Goal: Task Accomplishment & Management: Use online tool/utility

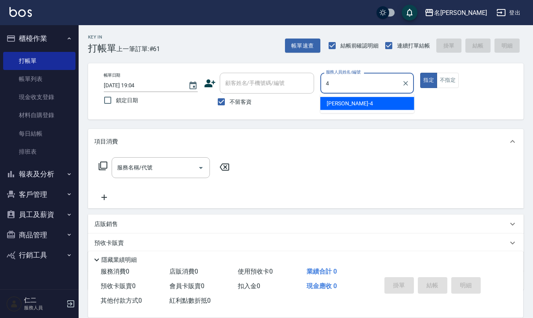
type input "[PERSON_NAME]-4"
type button "true"
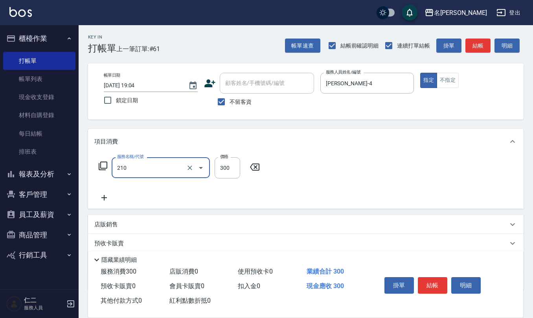
type input "[PERSON_NAME]洗髮精(210)"
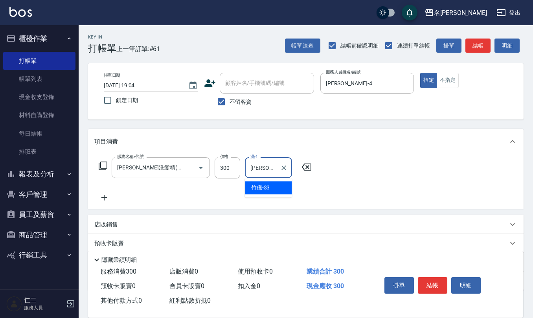
type input "[PERSON_NAME]-33"
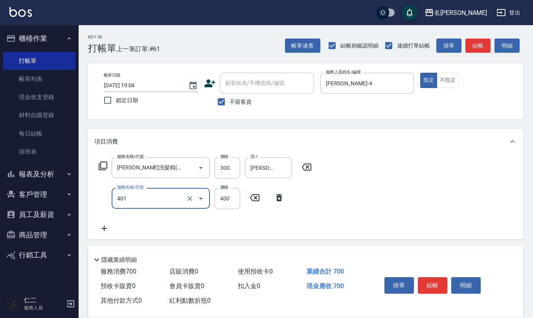
type input "剪髮(401)"
type input "200"
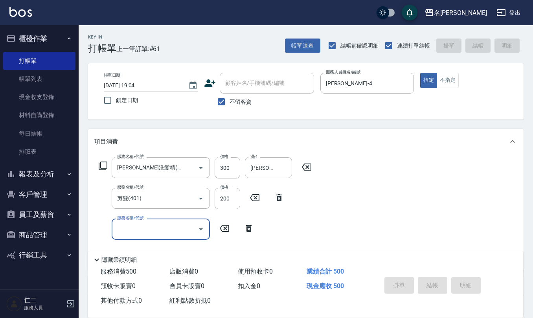
type input "[DATE] 19:36"
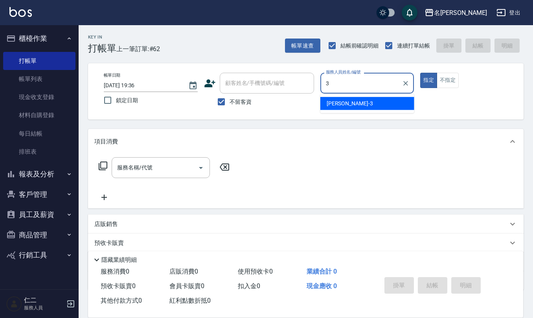
type input "陳旅玨-3"
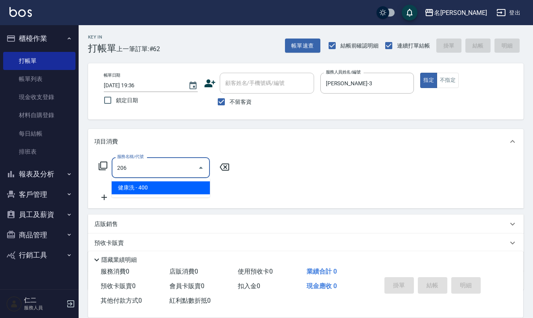
type input "健康洗(206)"
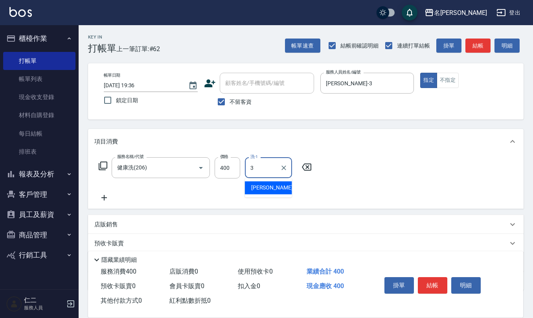
type input "陳旅玨-3"
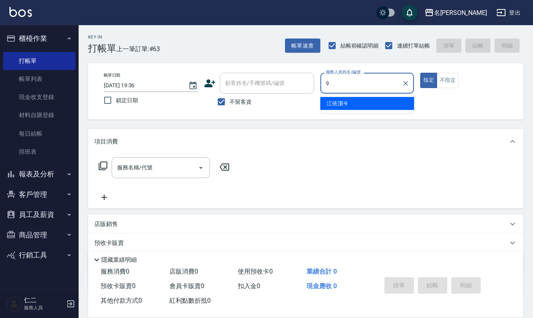
type input "江依潔-9"
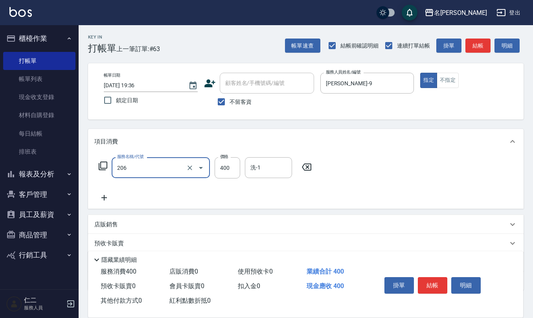
type input "健康洗(206)"
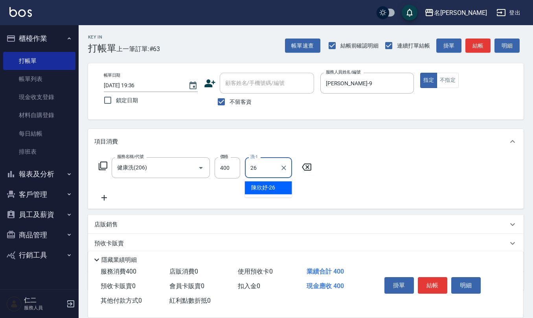
type input "陳欣妤-26"
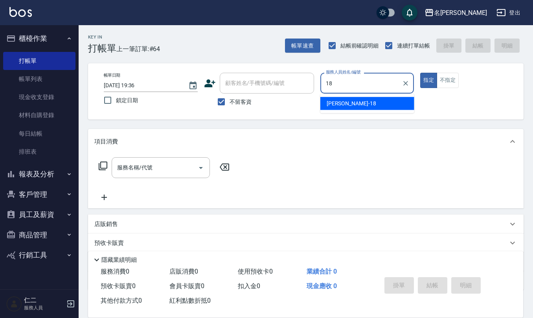
type input "吳婉如-18"
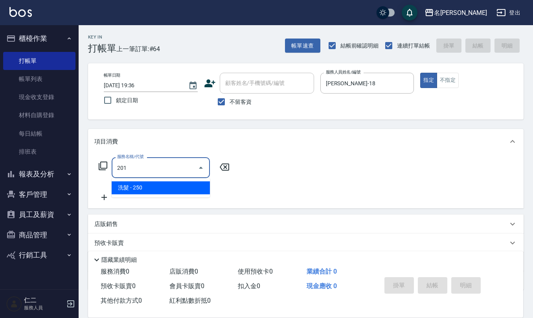
type input "洗髮(201)"
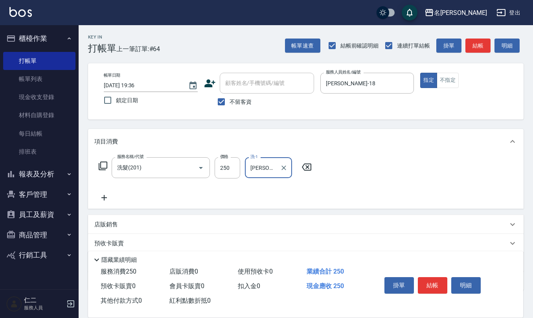
type input "吳婉如-18"
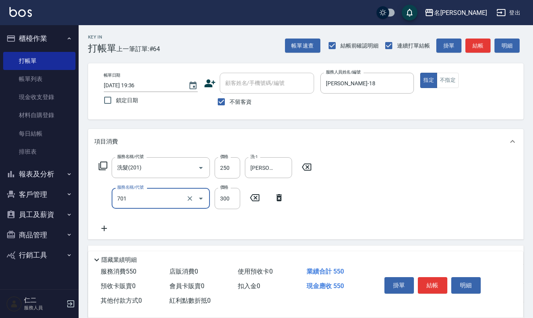
type input "自備護髮(701)"
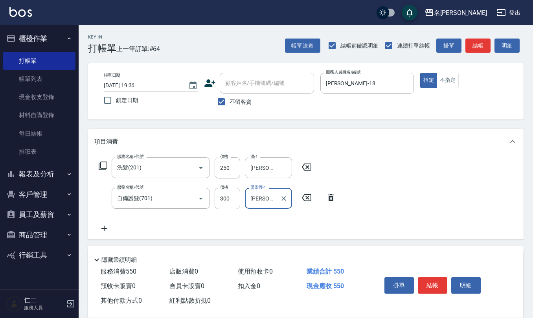
type input "吳婉如-18"
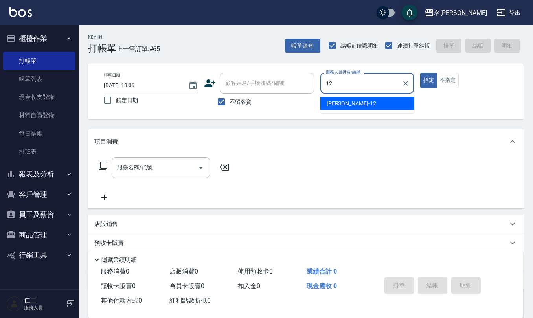
type input "陳珮君-12"
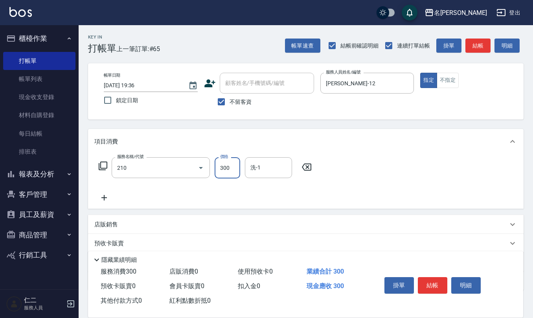
type input "歐娜洗髮精(210)"
type input "陳珮君-21"
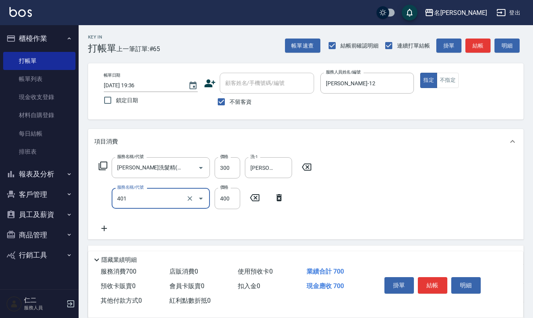
type input "剪髮(401)"
type input "250"
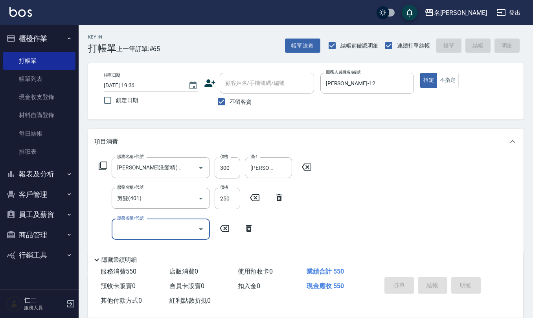
type input "2025/09/15 19:37"
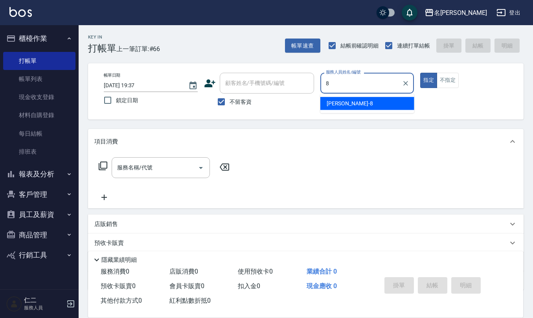
type input "楊馨嵐-8"
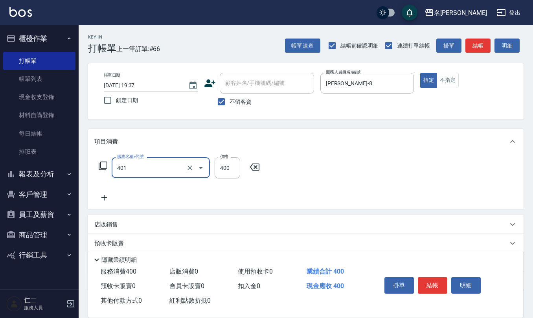
type input "剪髮(401)"
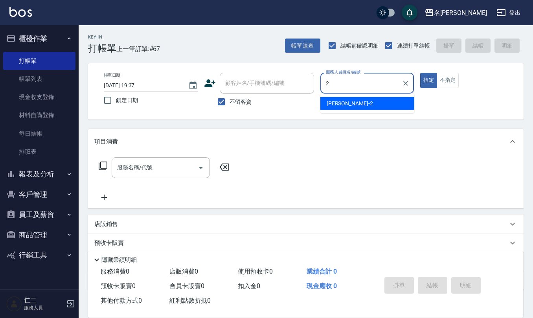
type input "黃慧敏-2"
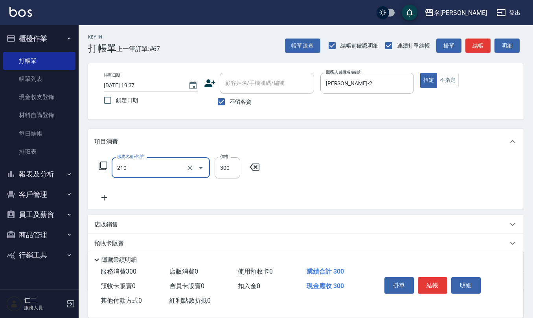
type input "歐娜洗髮精(210)"
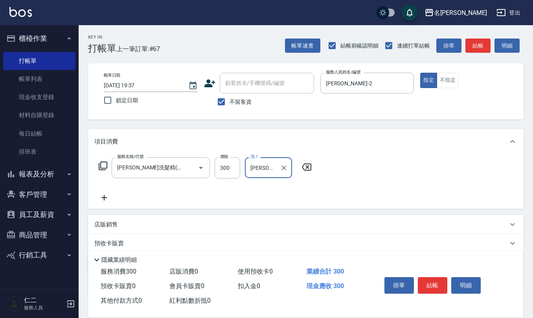
type input "杜芊彤-20"
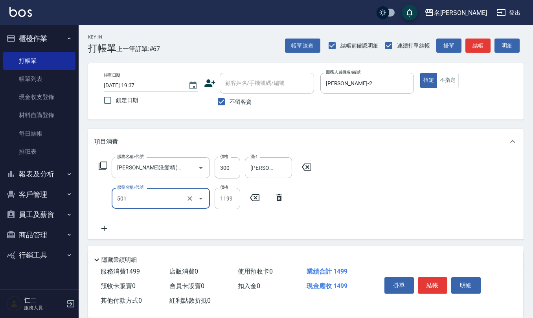
type input "染髮(501)"
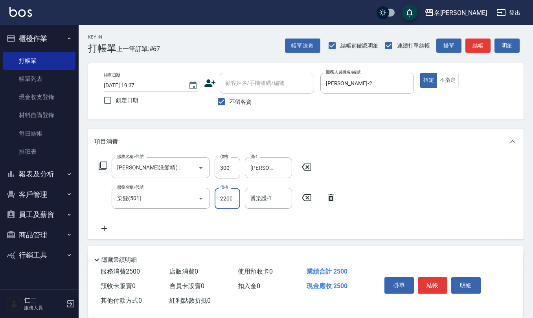
type input "2200"
type input "杜芊彤-20"
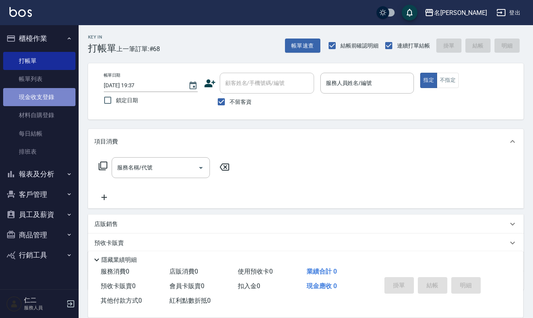
click at [55, 101] on link "現金收支登錄" at bounding box center [39, 97] width 72 height 18
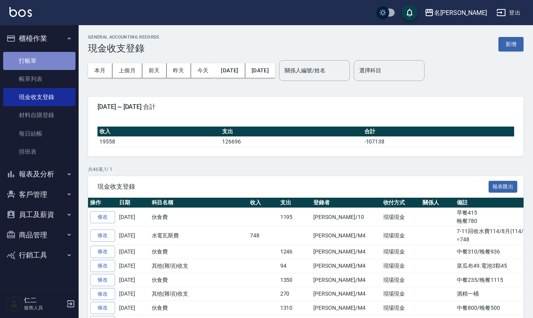
click at [29, 57] on link "打帳單" at bounding box center [39, 61] width 72 height 18
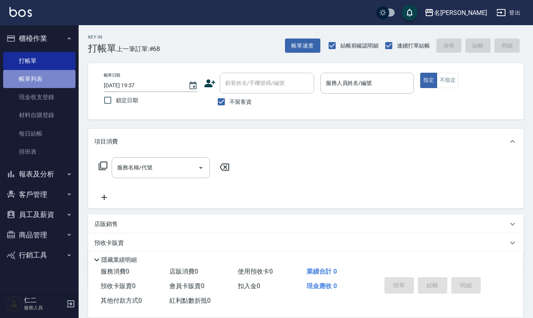
click at [43, 81] on link "帳單列表" at bounding box center [39, 79] width 72 height 18
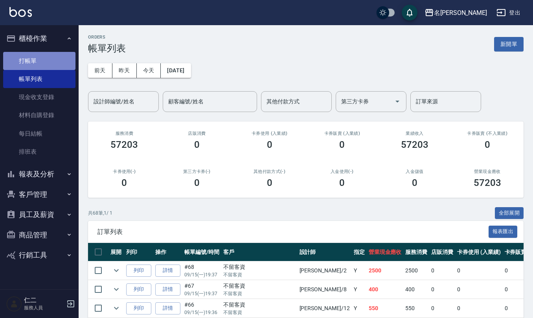
click at [55, 60] on link "打帳單" at bounding box center [39, 61] width 72 height 18
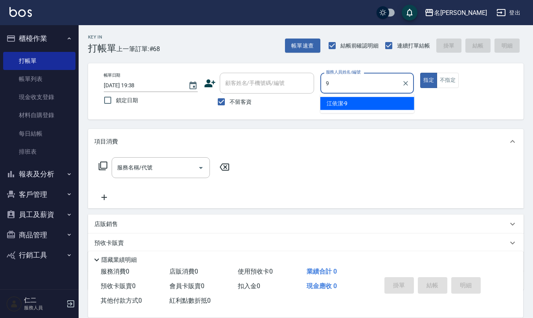
type input "江依潔-9"
type button "true"
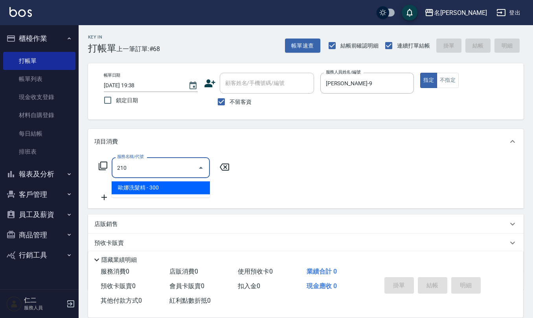
type input "歐娜洗髮精(210)"
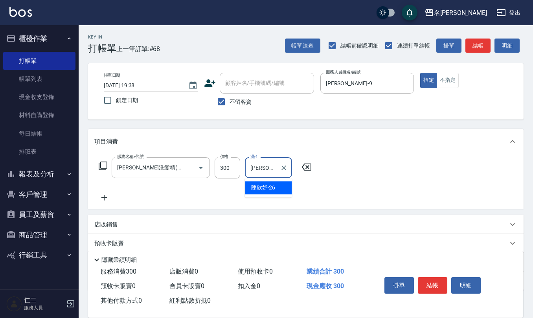
type input "陳欣妤-26"
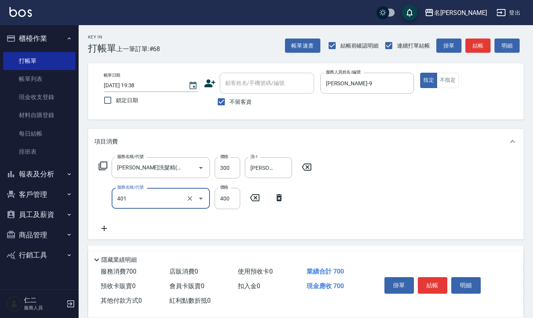
type input "剪髮(401)"
type input "300"
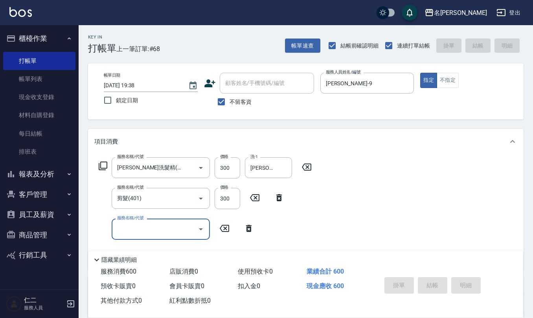
type input "2025/09/15 19:39"
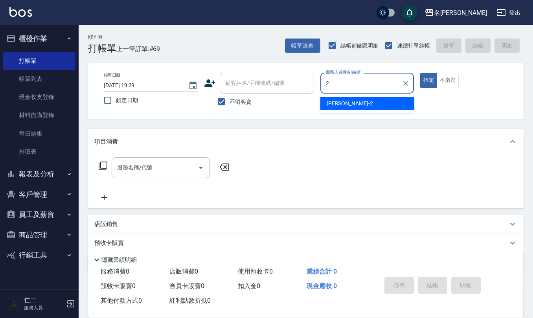
type input "黃慧敏-2"
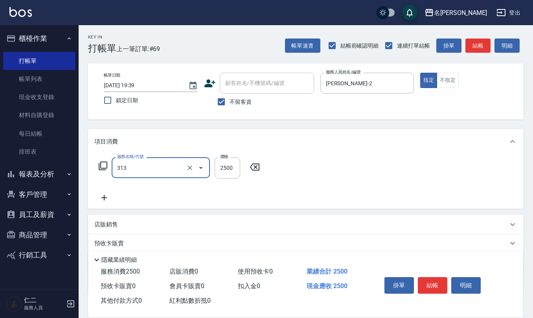
type input "生化還原2500(313)"
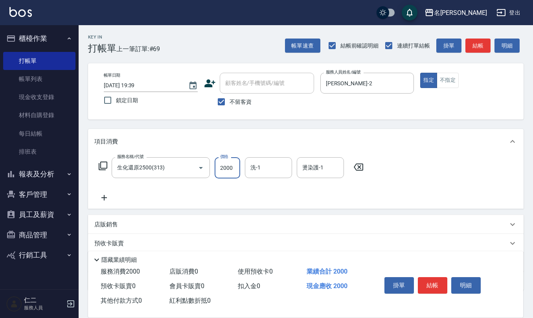
type input "2000"
type input "竹儀-33"
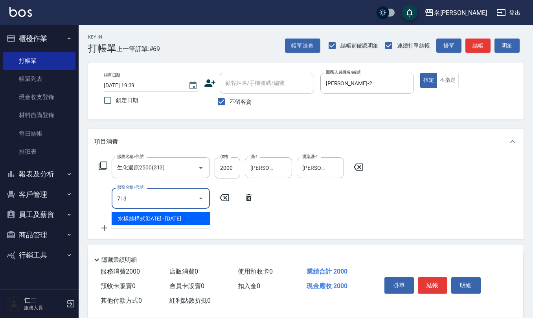
type input "水樣結構式1200(713)"
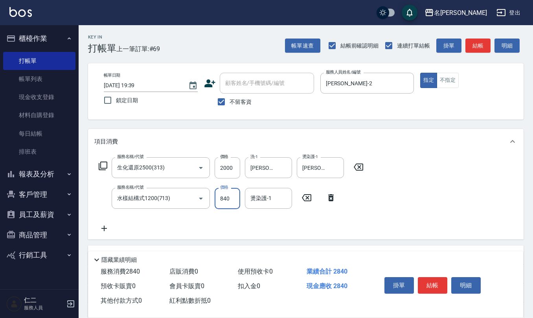
type input "840"
type input "竹儀-33"
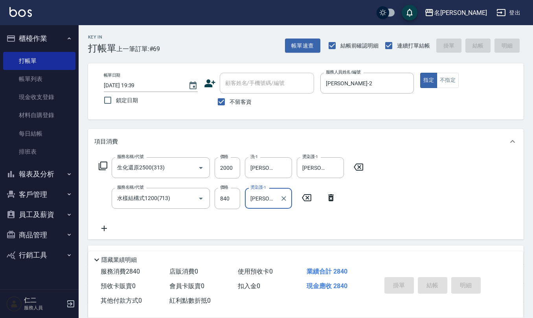
type input "2025/09/15 19:43"
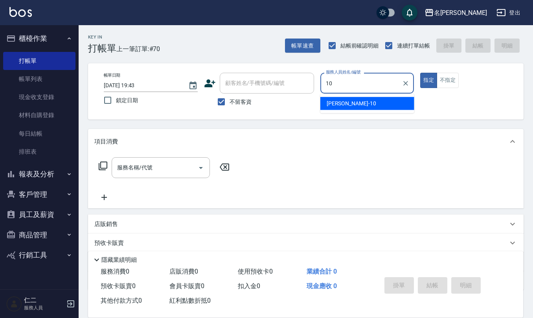
type input "胡淑雲-10"
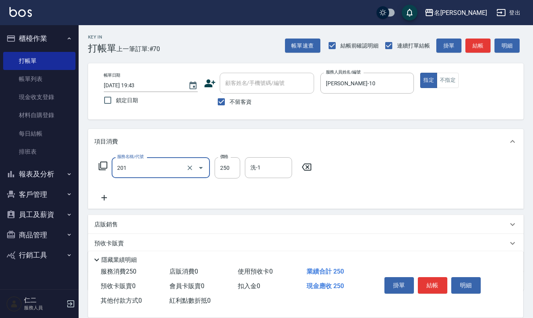
type input "洗髮(201)"
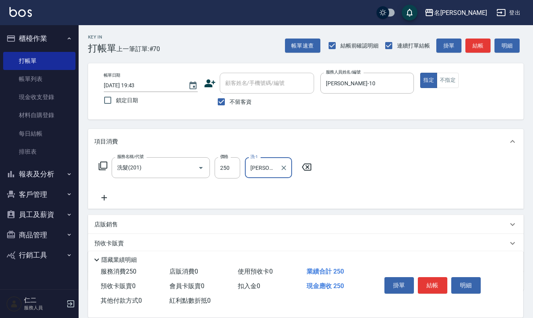
type input "胡淑雲-10"
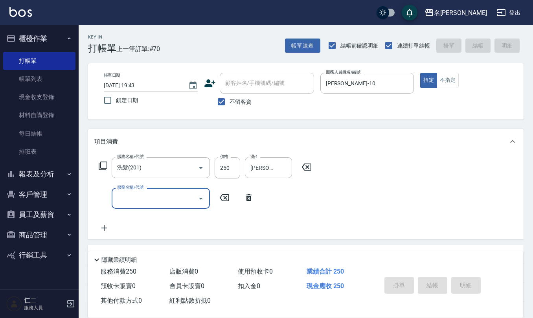
type input "2025/09/15 19:48"
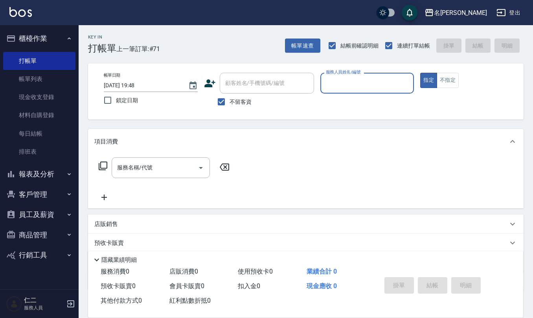
click at [337, 86] on div "服務人員姓名/編號 服務人員姓名/編號" at bounding box center [367, 83] width 94 height 21
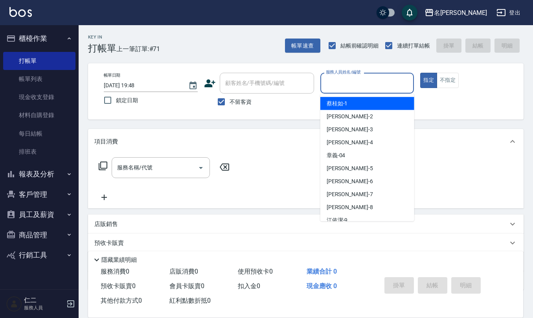
click at [337, 86] on input "服務人員姓名/編號" at bounding box center [367, 83] width 87 height 14
click at [334, 84] on input "服務人員姓名/編號" at bounding box center [367, 83] width 87 height 14
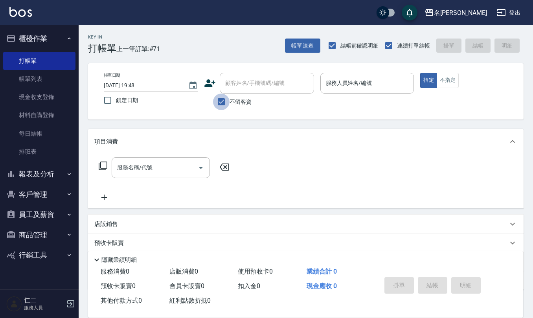
click at [222, 103] on input "不留客資" at bounding box center [221, 101] width 16 height 16
checkbox input "false"
click at [231, 89] on input "顧客姓名/手機號碼/編號" at bounding box center [260, 83] width 75 height 14
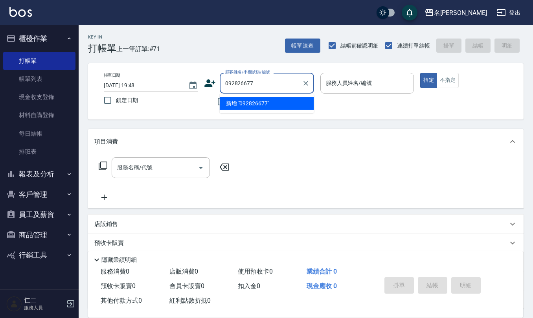
type input "0928266771"
drag, startPoint x: 258, startPoint y: 82, endPoint x: 223, endPoint y: 85, distance: 34.3
click at [223, 84] on input "0928266771" at bounding box center [260, 83] width 75 height 14
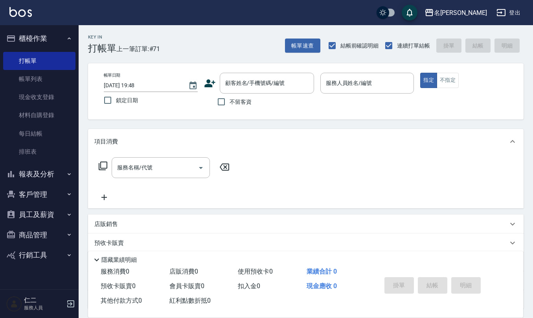
click at [212, 82] on icon at bounding box center [209, 83] width 11 height 8
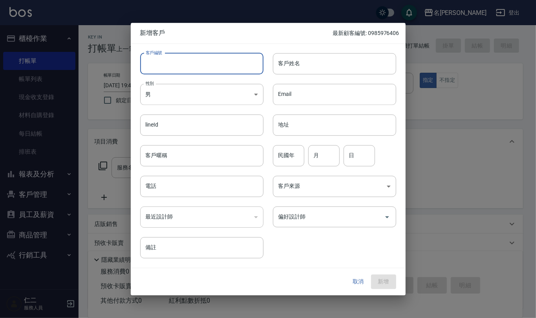
paste input "0928266771"
type input "0928266771"
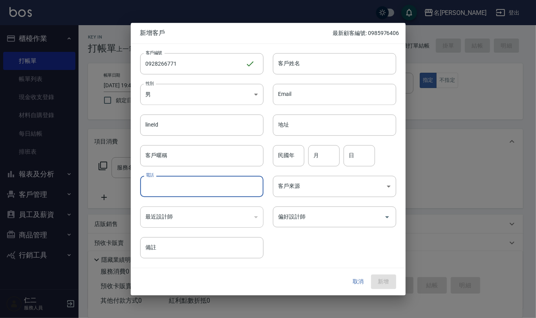
click at [220, 188] on input "電話" at bounding box center [201, 186] width 123 height 21
paste input "0928266771"
type input "0928266771"
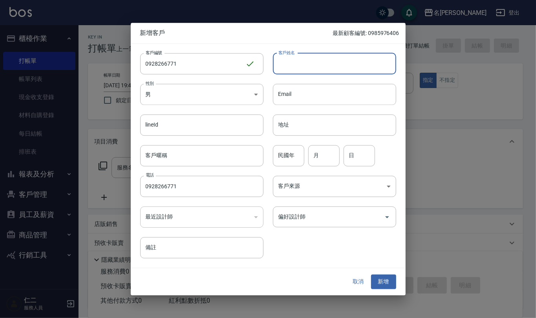
click at [302, 63] on input "客戶姓名" at bounding box center [334, 63] width 123 height 21
type input "沈靜榕"
click at [296, 157] on input "民國年" at bounding box center [288, 155] width 31 height 21
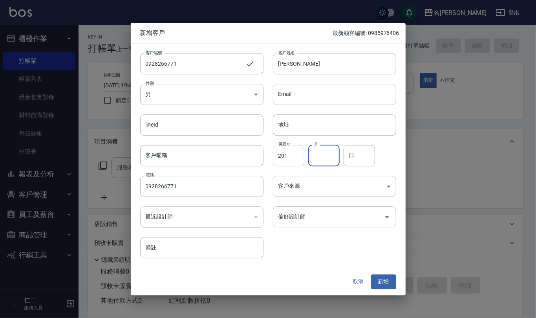
click at [291, 153] on input "201" at bounding box center [288, 155] width 31 height 21
type input "2"
type input "100"
click at [319, 160] on input "月" at bounding box center [323, 155] width 31 height 21
type input "02"
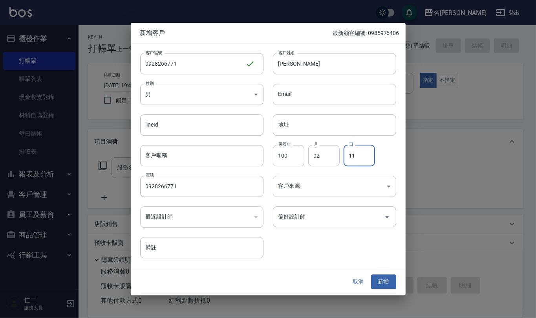
type input "11"
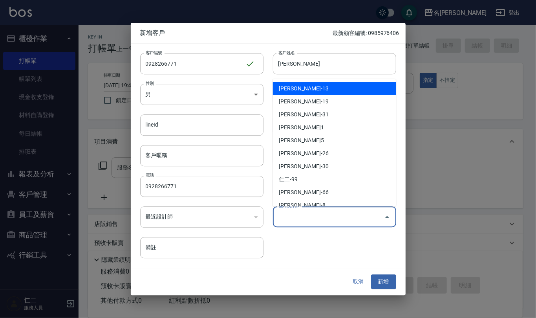
click at [326, 218] on input "偏好設計師" at bounding box center [328, 217] width 104 height 14
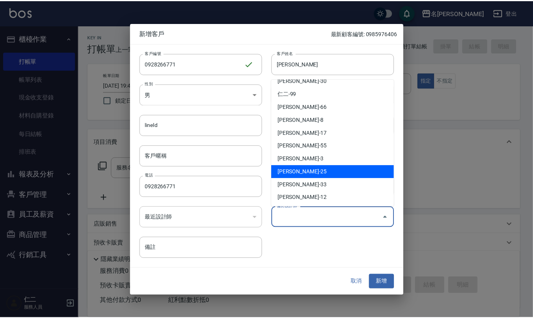
scroll to position [104, 0]
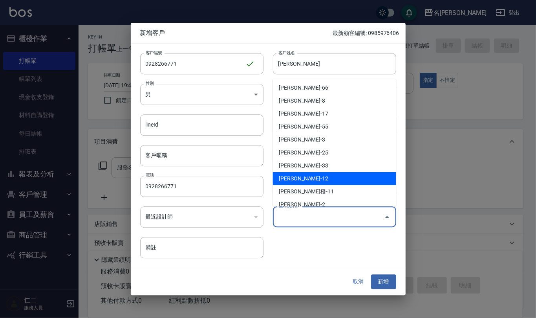
click at [332, 176] on li "陳珮君-12" at bounding box center [334, 178] width 123 height 13
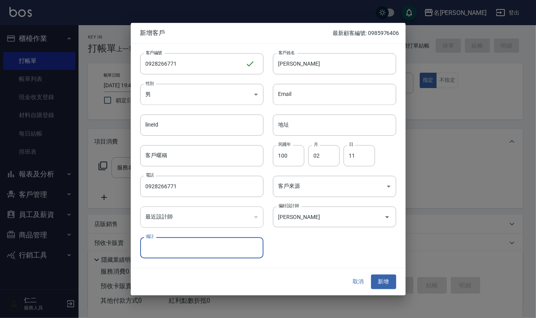
type input "陳珮君"
click at [381, 283] on button "新增" at bounding box center [383, 282] width 25 height 15
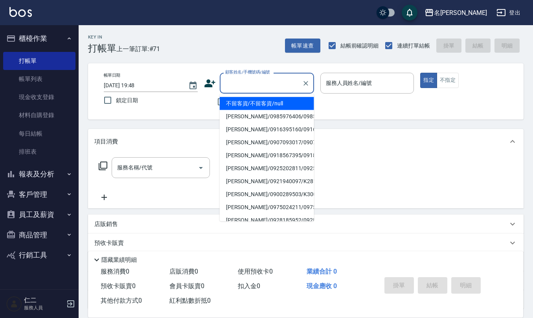
paste input "0928266771"
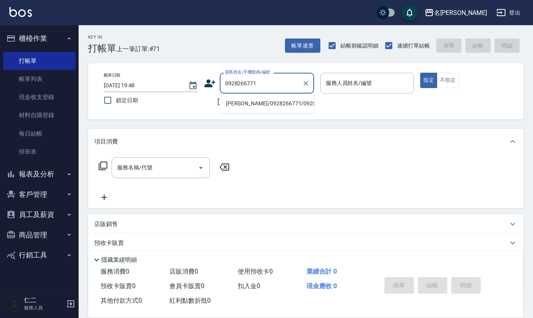
type input "沈靜榕/0928266771/0928266771"
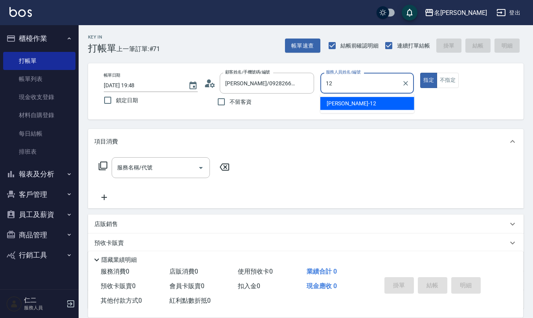
type input "陳珮君-12"
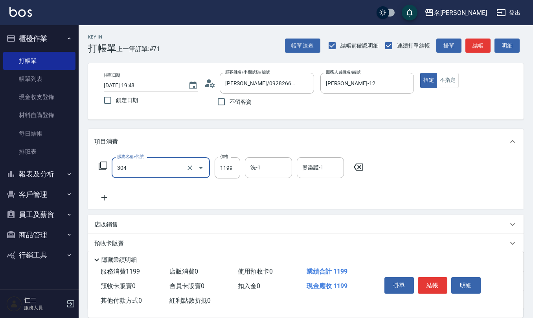
type input "離子燙(特價)(304)"
type input "1299"
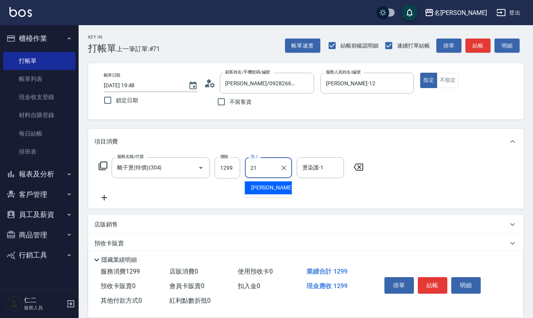
type input "陳珮君-21"
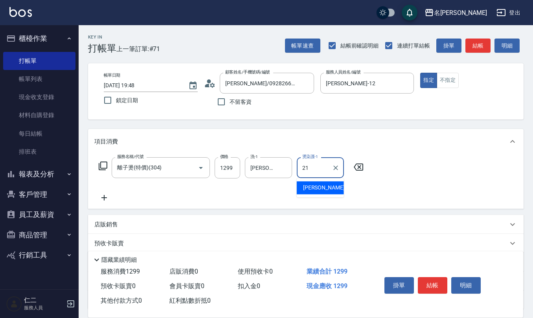
type input "陳珮君-21"
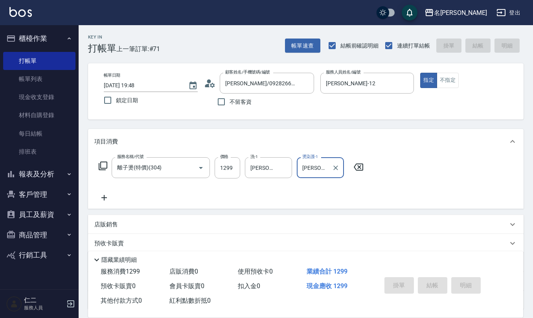
type input "2025/09/15 20:08"
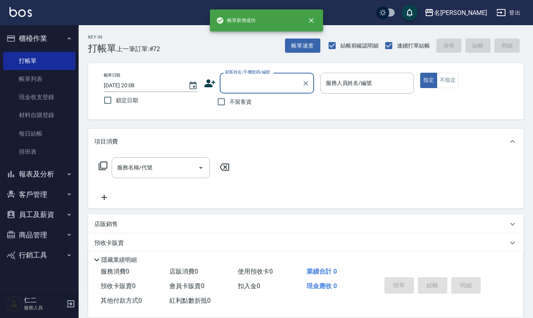
scroll to position [0, 0]
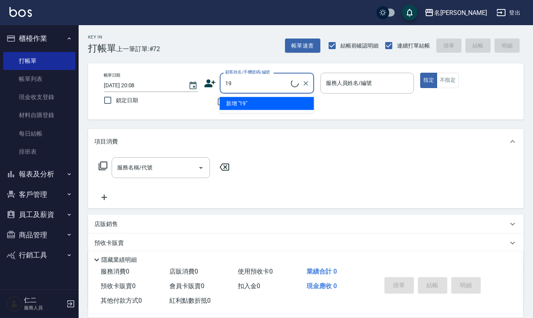
type input "1"
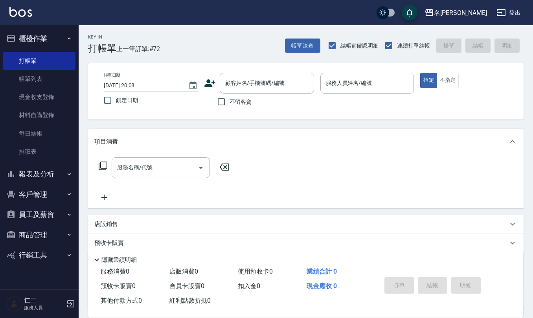
click at [206, 98] on div "不留客資" at bounding box center [259, 101] width 110 height 16
click at [218, 103] on input "不留客資" at bounding box center [221, 101] width 16 height 16
checkbox input "true"
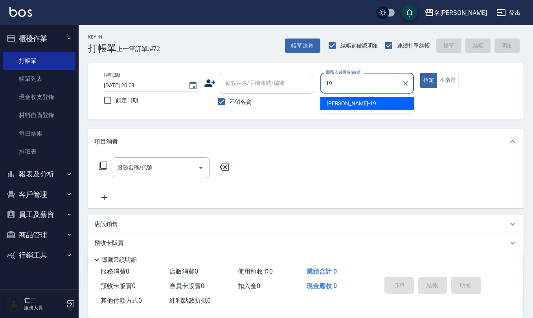
type input "林語涵-19"
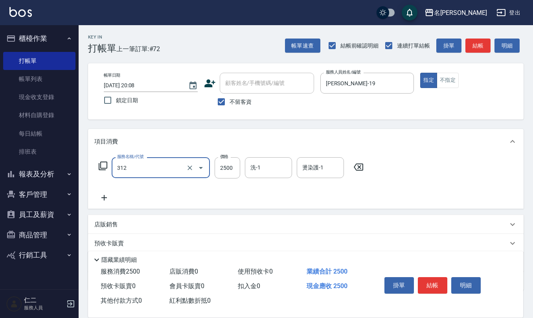
type input "有氧水離子燙2500(312)"
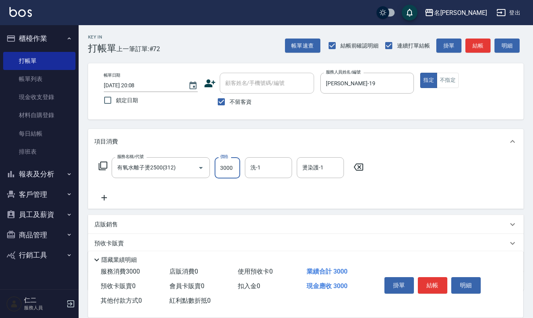
type input "3000"
type input "杜芊彤-20"
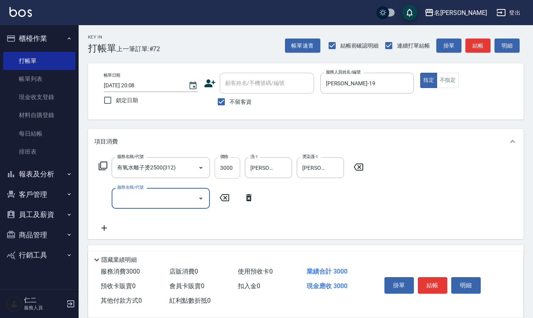
click at [230, 168] on input "3000" at bounding box center [227, 167] width 26 height 21
type input "3500"
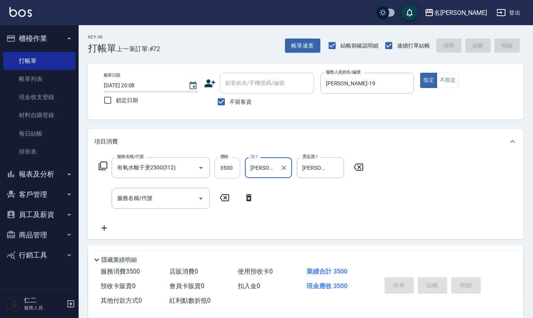
type input "2025/09/15 20:09"
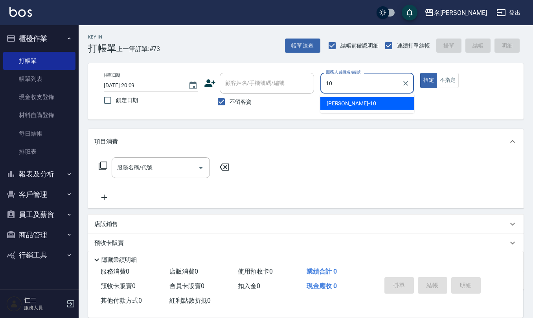
type input "胡淑雲-10"
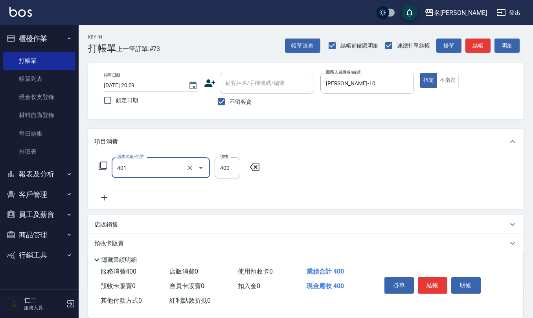
type input "剪髮(401)"
type input "300"
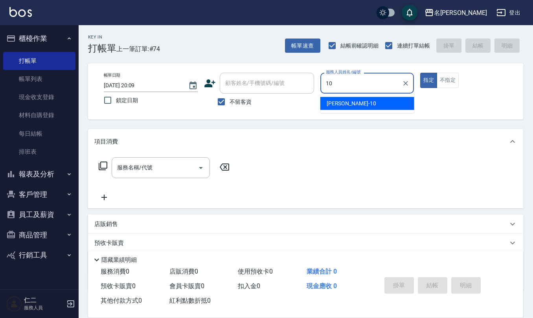
type input "胡淑雲-10"
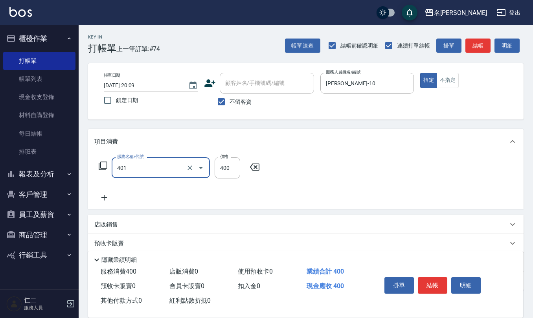
type input "剪髮(401)"
type input "300"
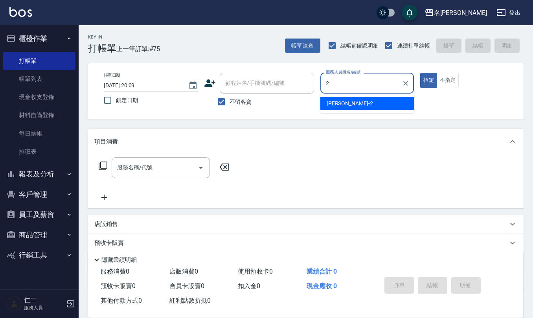
type input "黃慧敏-2"
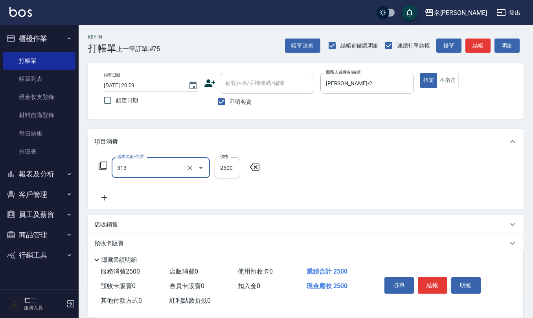
type input "生化還原2500(313)"
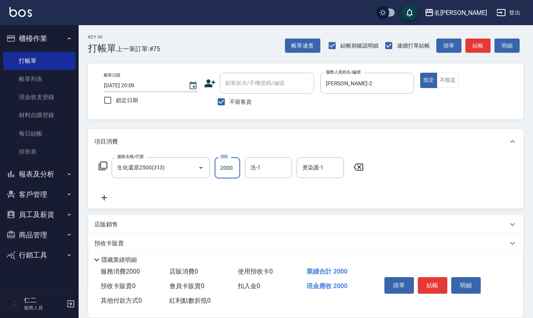
type input "2000"
type input "竹儀-33"
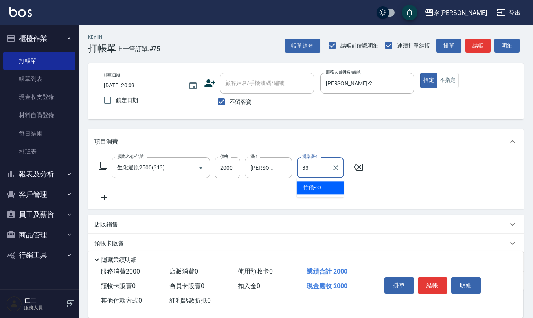
type input "竹儀-33"
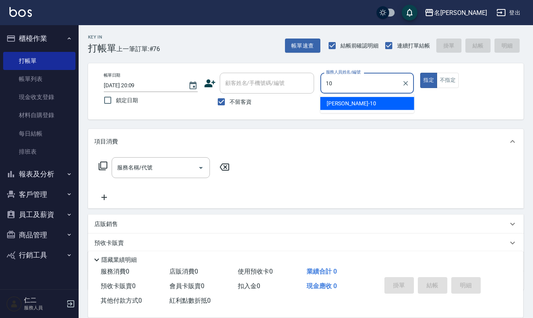
type input "胡淑雲-10"
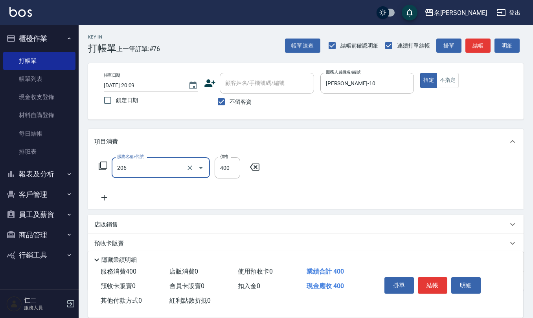
type input "健康洗(206)"
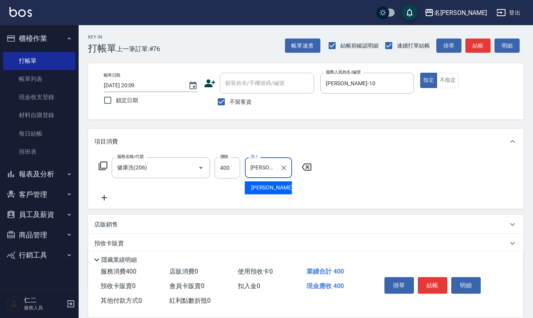
type input "詹沛橙-11"
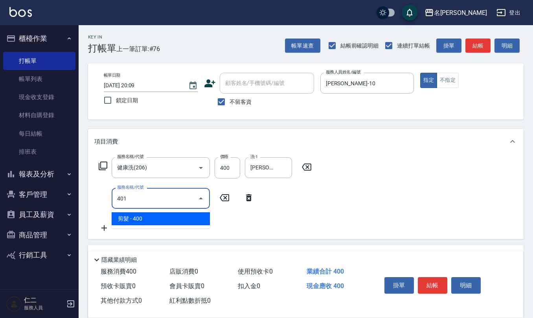
type input "剪髮(401)"
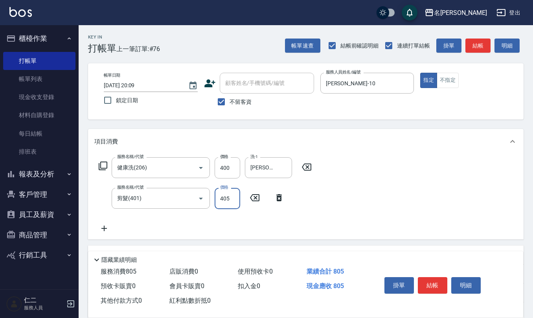
type input "405"
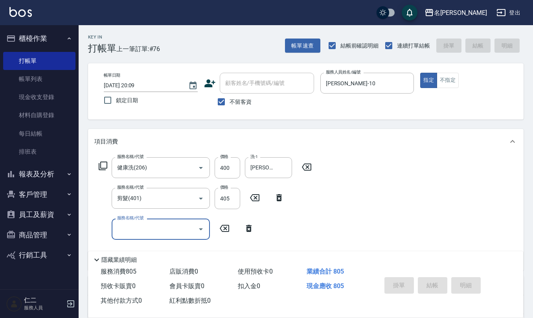
type input "2025/09/15 20:10"
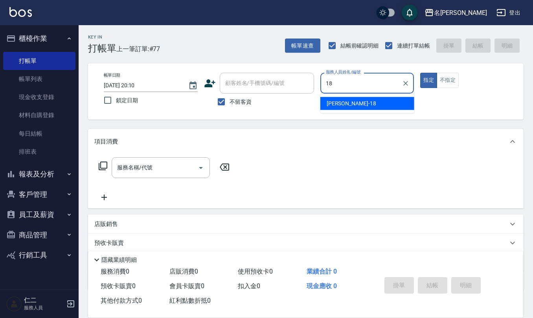
type input "吳婉如-18"
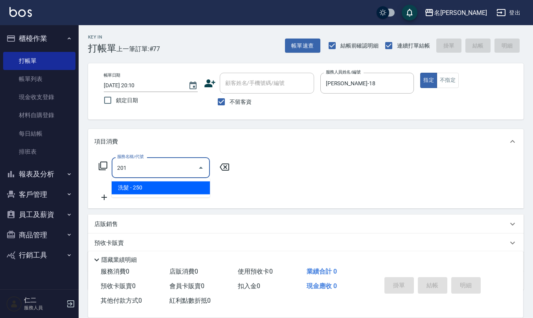
type input "洗髮(201)"
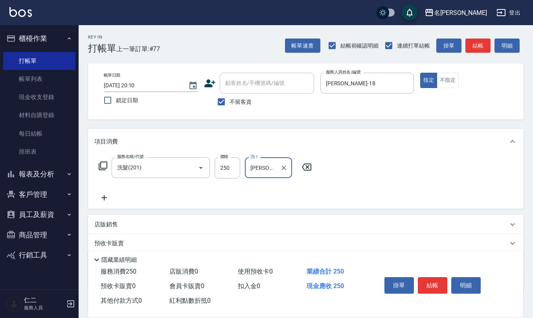
type input "吳婉如-18"
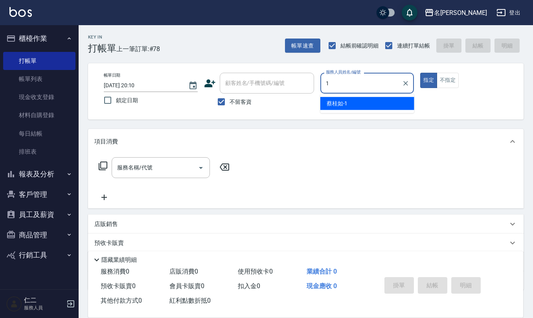
type input "蔡桂如-1"
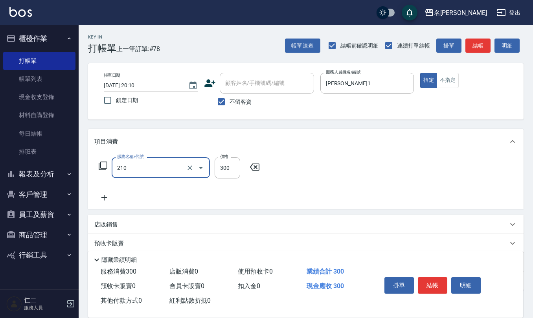
type input "歐娜洗髮精(210)"
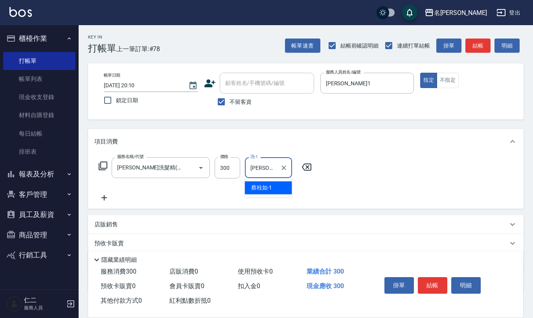
type input "蔡桂如-1"
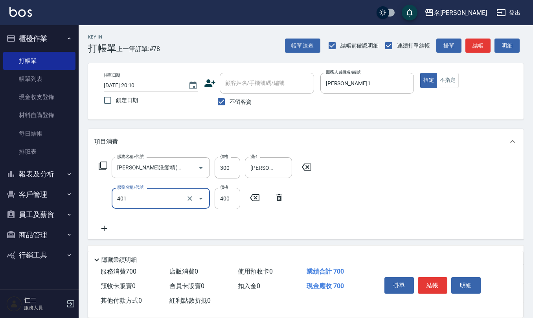
type input "剪髮(401)"
type input "50"
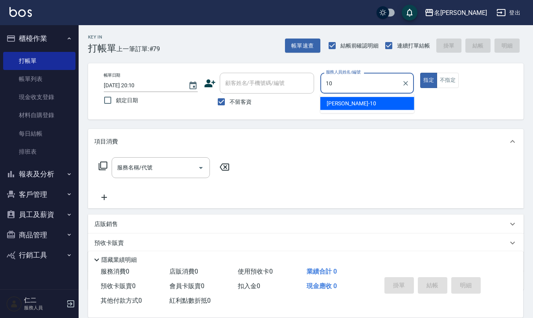
type input "胡淑雲-10"
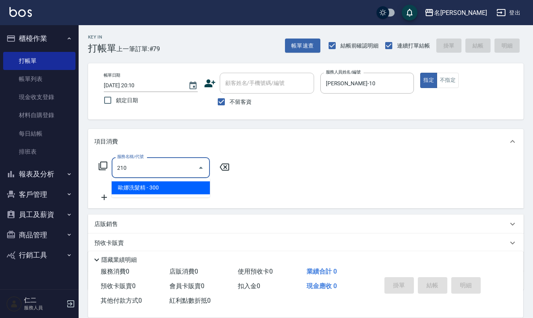
type input "歐娜洗髮精(210)"
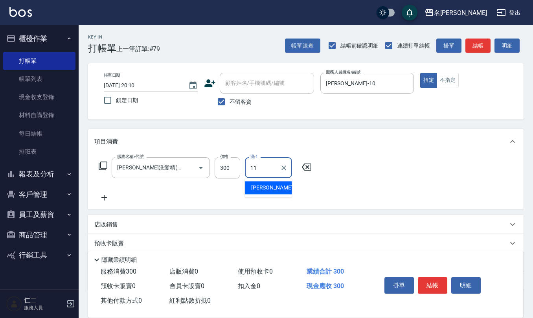
type input "詹沛橙-11"
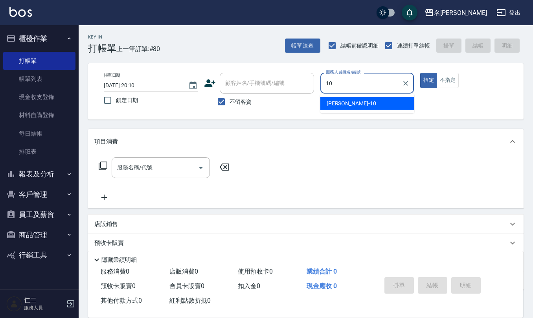
type input "胡淑雲-10"
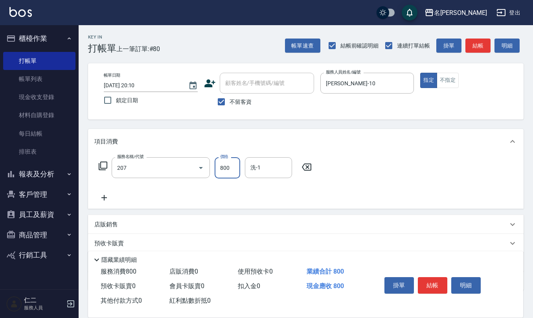
type input "清潔洗(207)"
type input "杜芊彤-20"
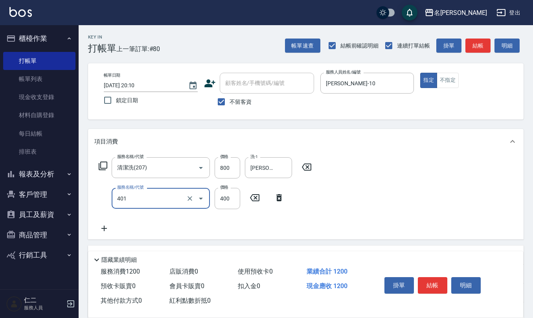
type input "剪髮(401)"
type input "405"
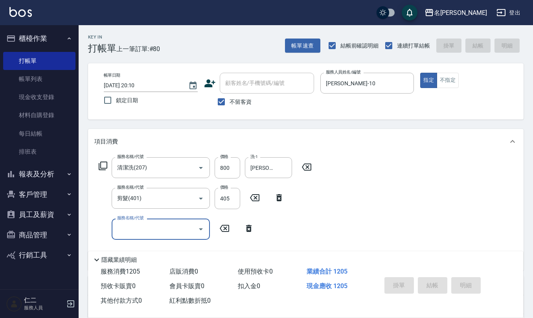
type input "2025/09/15 20:12"
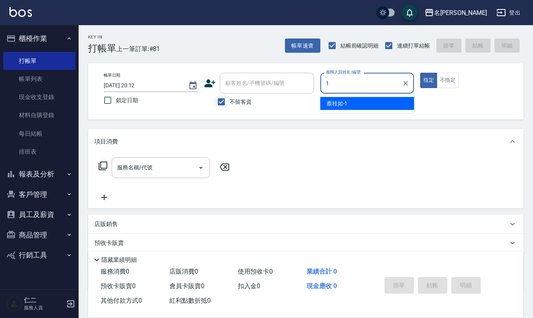
type input "1"
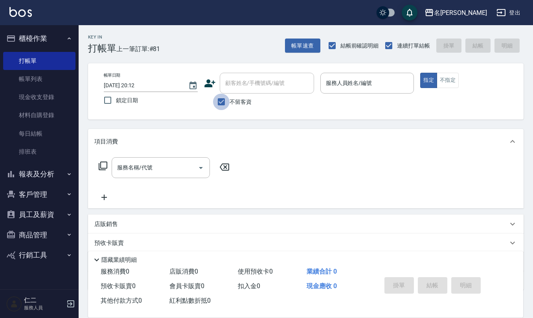
click at [222, 101] on input "不留客資" at bounding box center [221, 101] width 16 height 16
checkbox input "false"
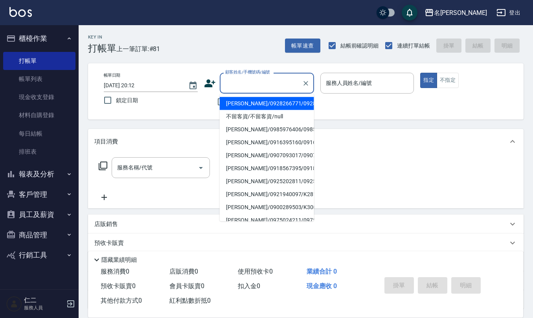
click at [233, 84] on input "顧客姓名/手機號碼/編號" at bounding box center [260, 83] width 75 height 14
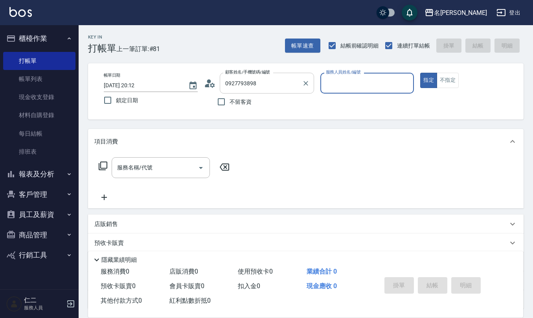
type input "陳宜沛/0927793898/0927793898"
type input "蘇亭云-13"
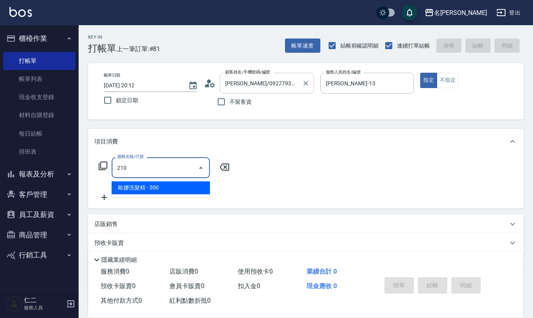
type input "歐娜洗髮精(210)"
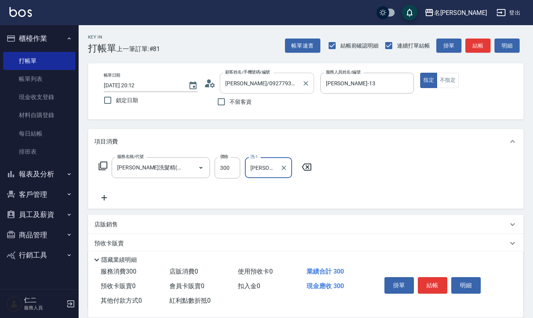
type input "蘇亭云-24"
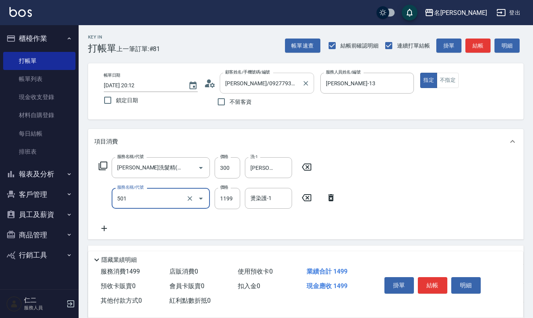
type input "染髮(501)"
click at [232, 196] on input "1799" at bounding box center [227, 198] width 26 height 21
type input "1299"
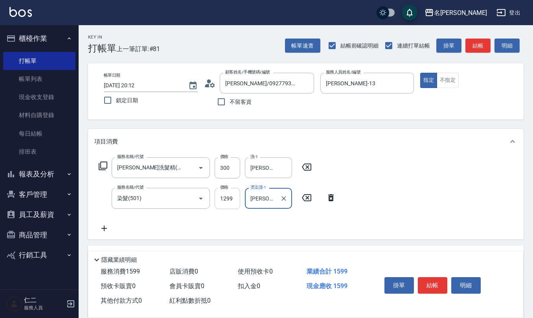
type input "蘇亭云-24"
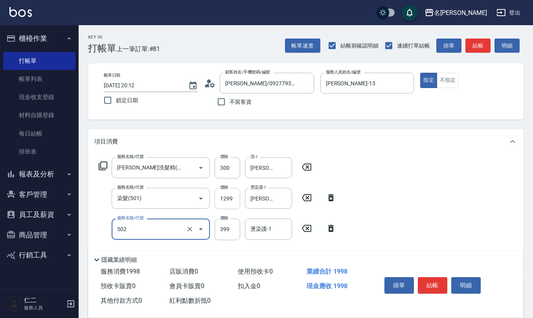
type input "挑染5束399(502)"
type input "500"
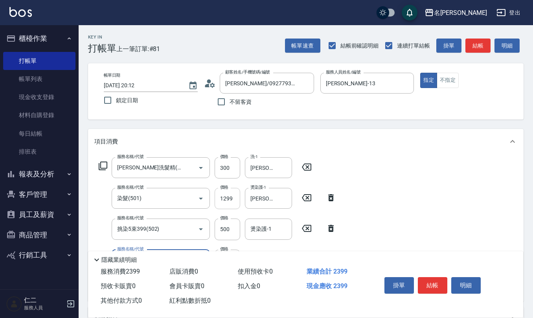
type input "(1236)設計師(703)"
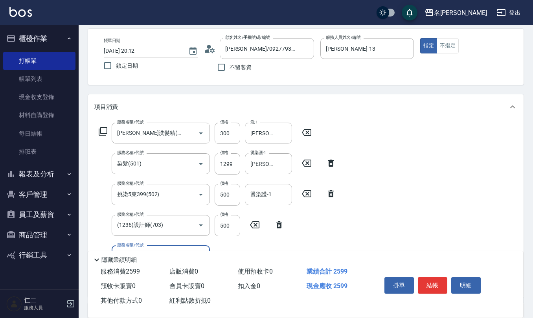
scroll to position [52, 0]
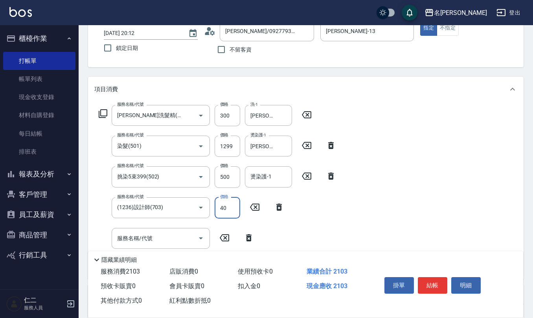
type input "401"
type input "2025/09/15 20:14"
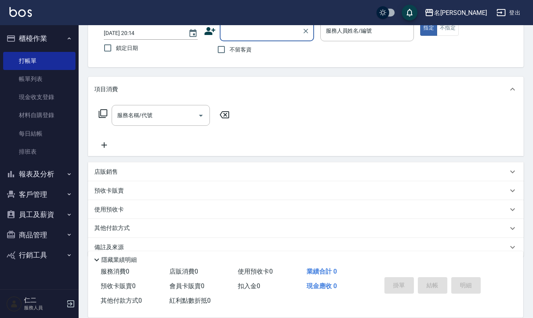
scroll to position [0, 0]
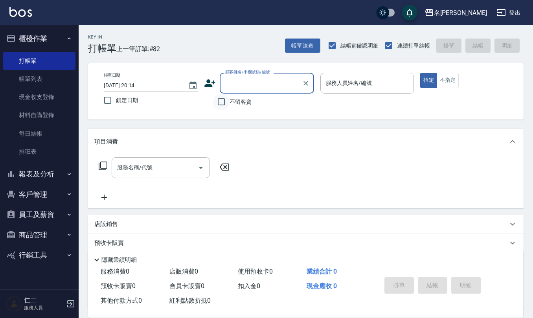
click at [222, 101] on input "不留客資" at bounding box center [221, 101] width 16 height 16
checkbox input "true"
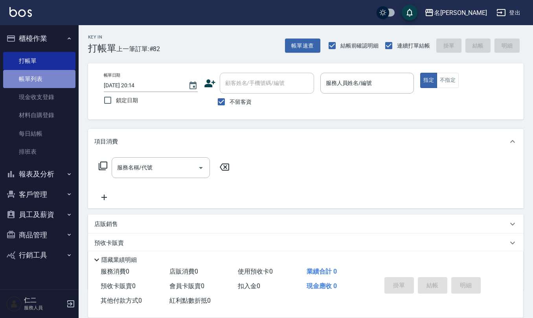
drag, startPoint x: 34, startPoint y: 75, endPoint x: 29, endPoint y: 71, distance: 6.4
click at [33, 75] on link "帳單列表" at bounding box center [39, 79] width 72 height 18
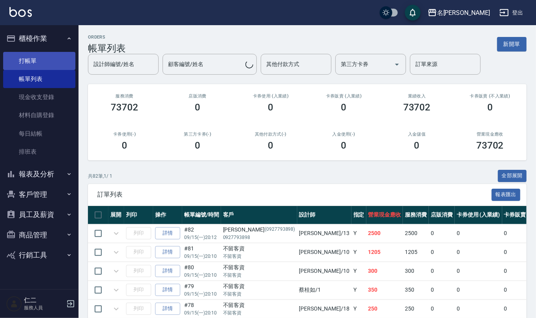
click at [29, 59] on link "打帳單" at bounding box center [39, 61] width 72 height 18
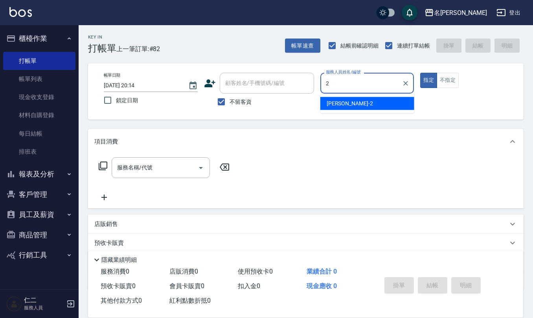
type input "黃慧敏-2"
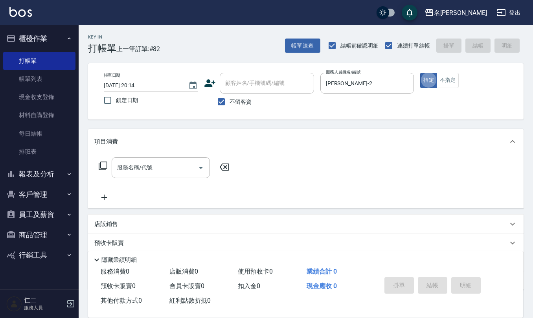
type button "true"
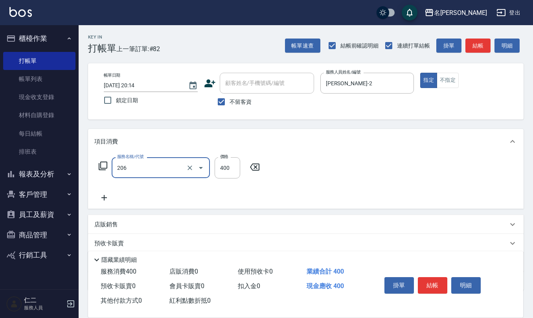
type input "健康洗(206)"
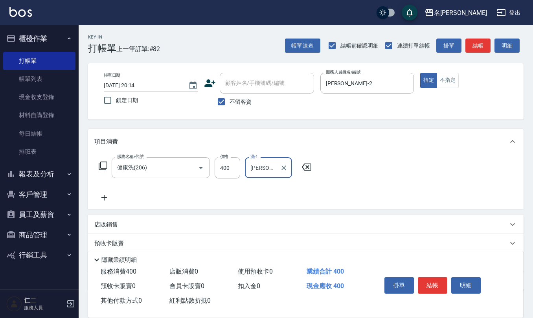
type input "陳欣妤-26"
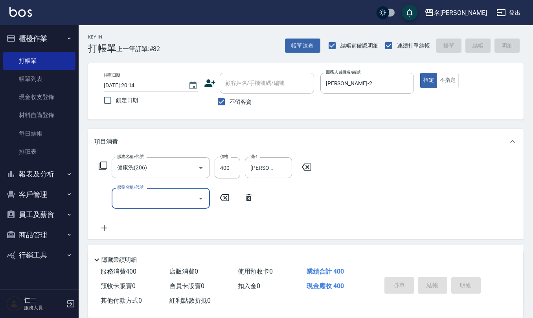
type input "2025/09/15 20:18"
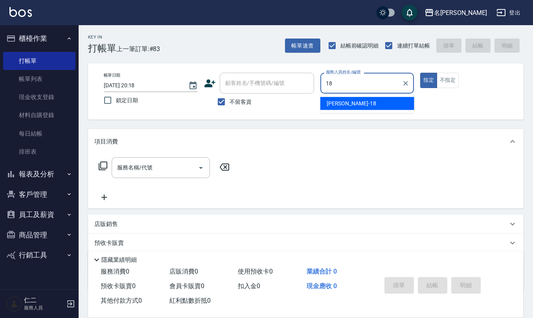
type input "吳婉如-18"
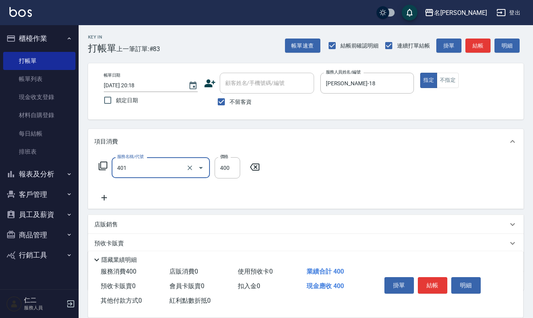
type input "剪髮(401)"
type input "300"
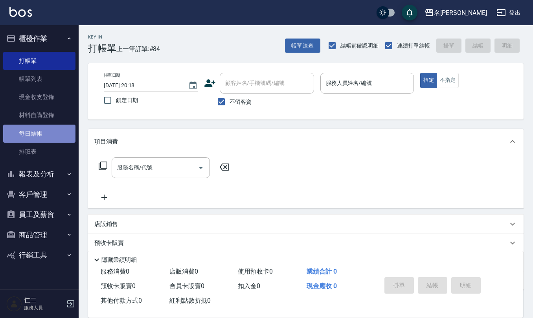
click at [49, 129] on link "每日結帳" at bounding box center [39, 133] width 72 height 18
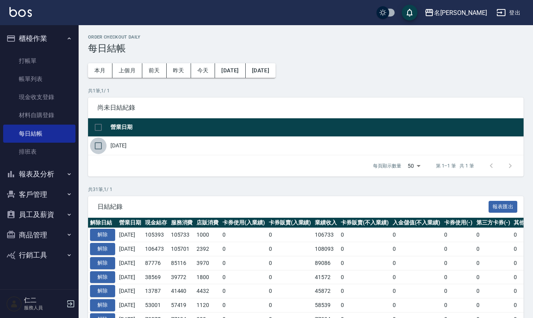
click at [98, 144] on input "checkbox" at bounding box center [98, 145] width 16 height 16
checkbox input "true"
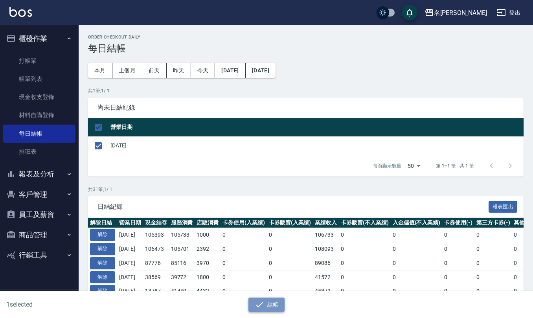
click at [268, 303] on button "結帳" at bounding box center [266, 304] width 37 height 15
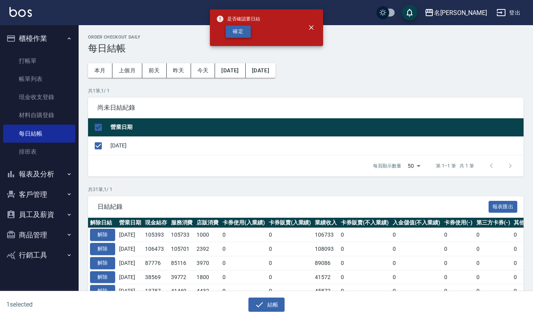
click at [238, 33] on button "確定" at bounding box center [237, 32] width 25 height 12
checkbox input "false"
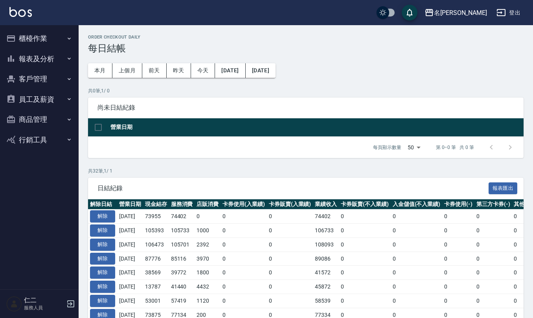
click at [65, 60] on button "報表及分析" at bounding box center [39, 59] width 72 height 20
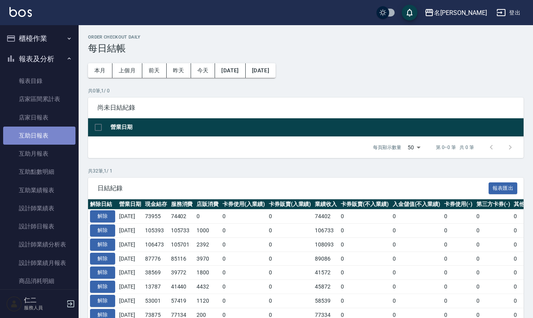
click at [57, 140] on link "互助日報表" at bounding box center [39, 135] width 72 height 18
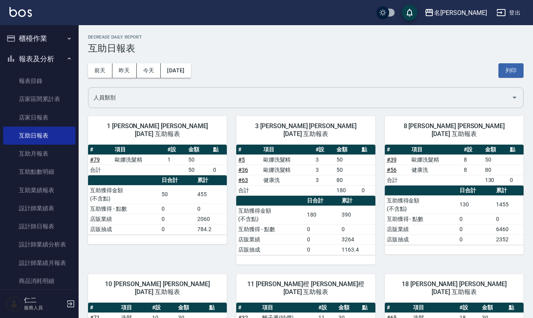
click at [514, 97] on icon "Open" at bounding box center [514, 98] width 4 height 2
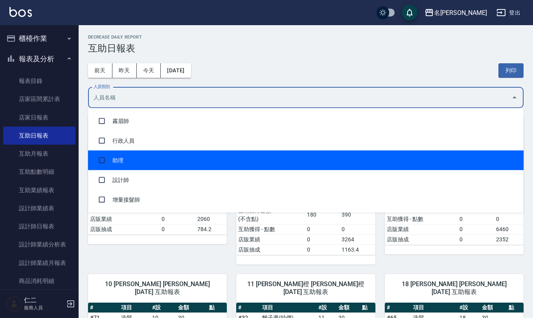
click at [508, 149] on ul "霧眉師 行政人員 助理 設計師 增量接髮師" at bounding box center [305, 160] width 435 height 104
click at [515, 154] on li "助理" at bounding box center [305, 160] width 435 height 20
checkbox input "true"
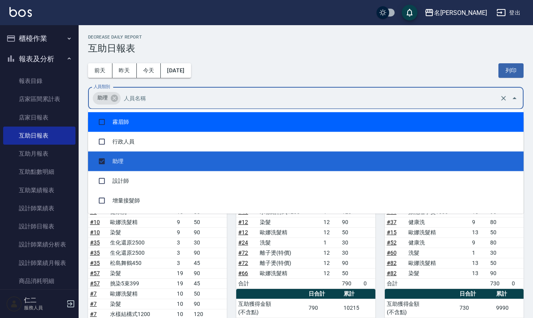
click at [514, 98] on icon "Close" at bounding box center [514, 98] width 4 height 2
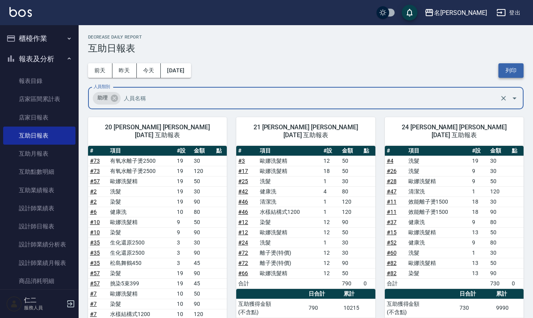
click at [510, 69] on button "列印" at bounding box center [510, 70] width 25 height 15
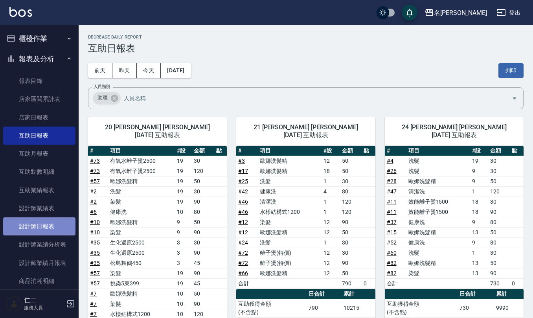
click at [48, 222] on link "設計師日報表" at bounding box center [39, 226] width 72 height 18
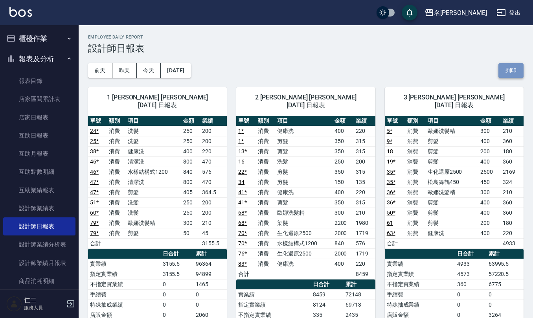
click at [506, 70] on button "列印" at bounding box center [510, 70] width 25 height 15
click at [49, 119] on link "店家日報表" at bounding box center [39, 117] width 72 height 18
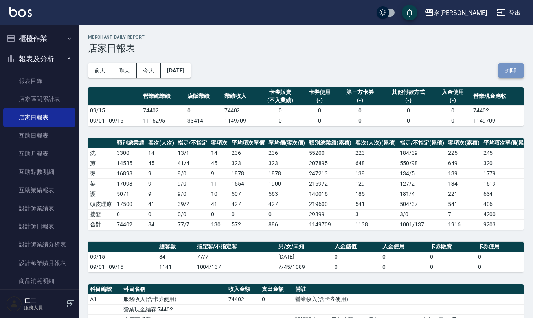
click at [513, 68] on button "列印" at bounding box center [510, 70] width 25 height 15
